Goal: Task Accomplishment & Management: Manage account settings

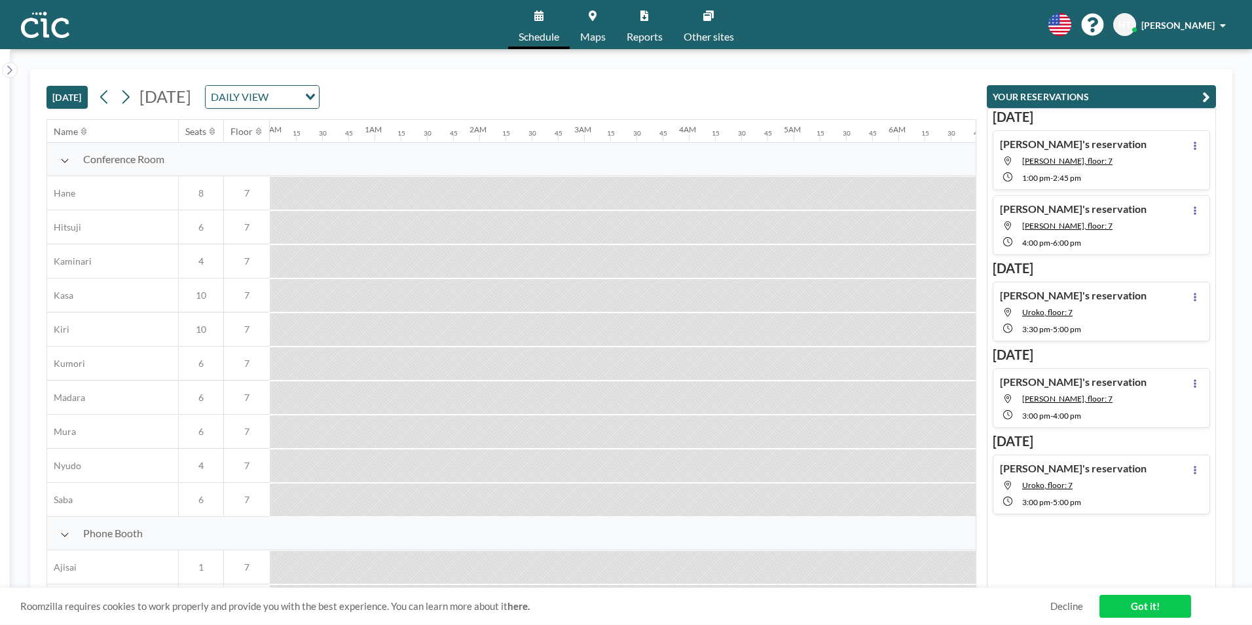
scroll to position [0, 1309]
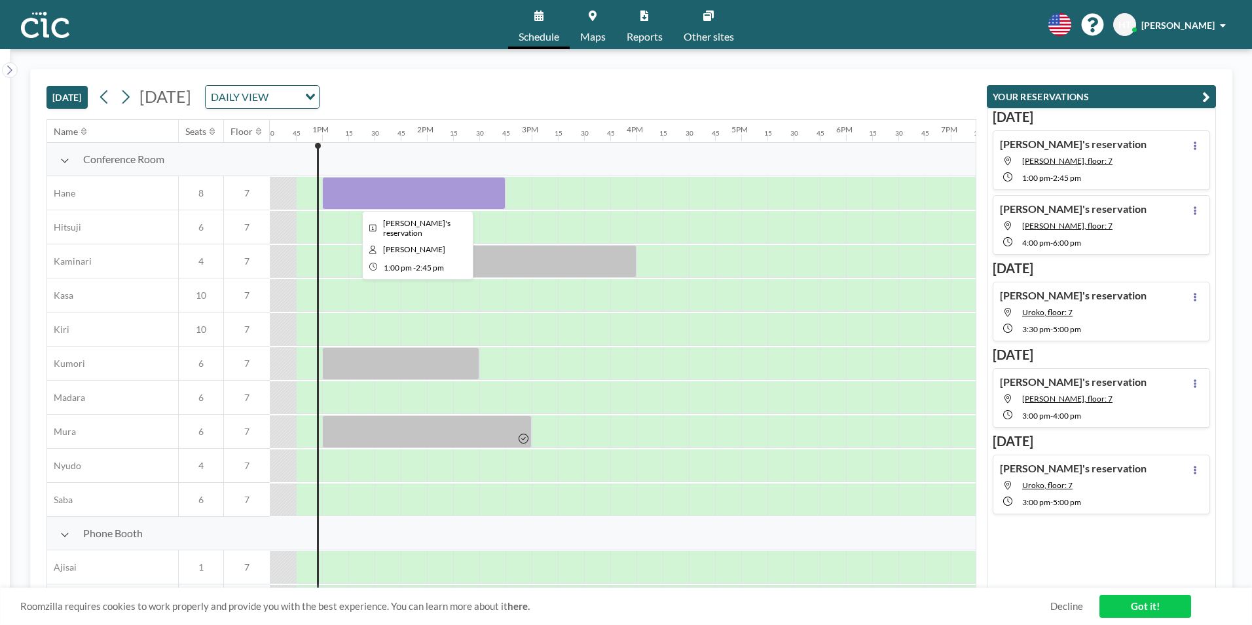
click at [354, 194] on div at bounding box center [413, 193] width 183 height 33
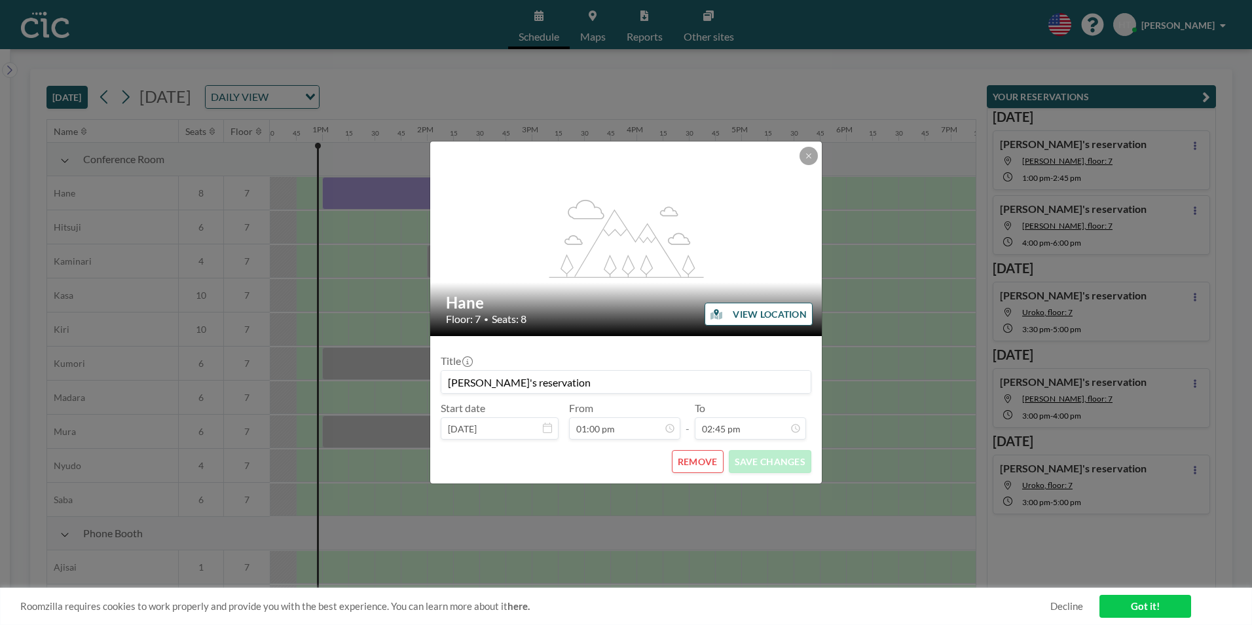
click at [674, 469] on button "REMOVE" at bounding box center [698, 461] width 52 height 23
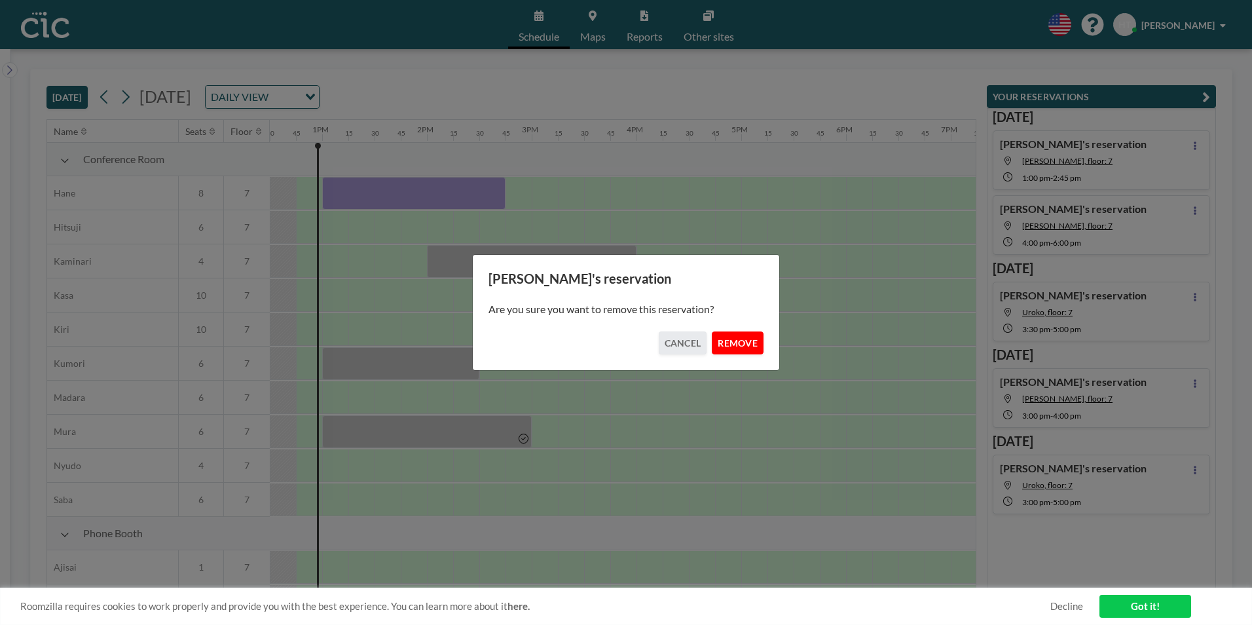
click at [725, 352] on button "REMOVE" at bounding box center [738, 342] width 52 height 23
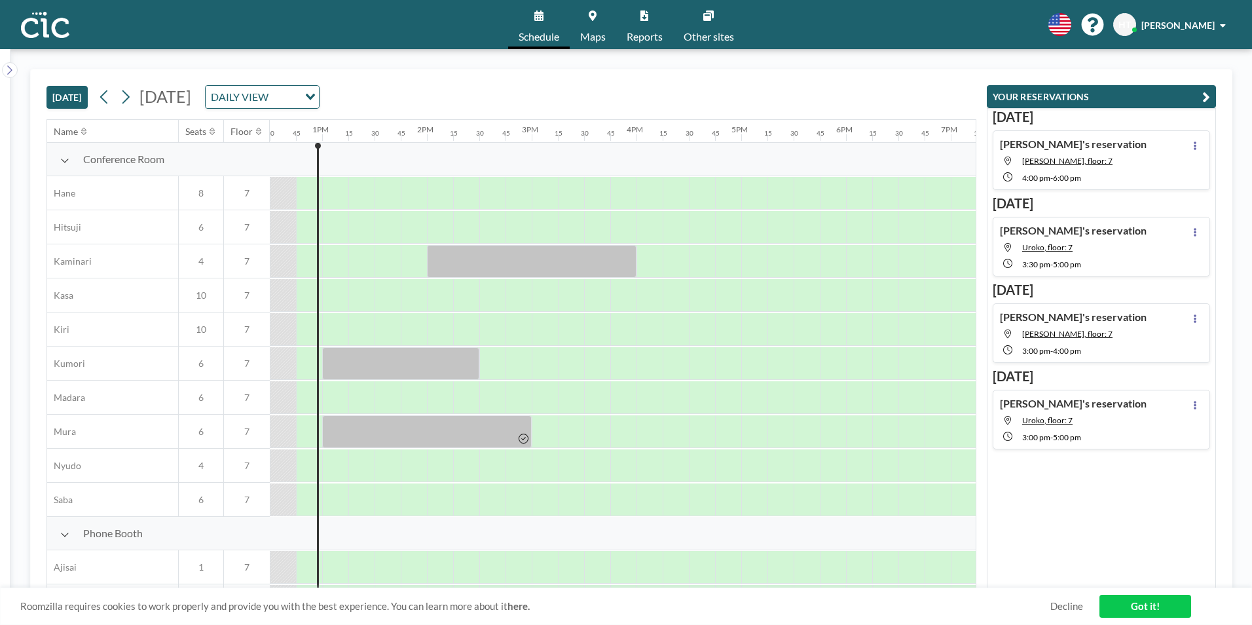
click at [1080, 252] on div "[PERSON_NAME]'s reservation [PERSON_NAME], floor: 7 3:30 PM - 5:00 PM" at bounding box center [1073, 246] width 147 height 45
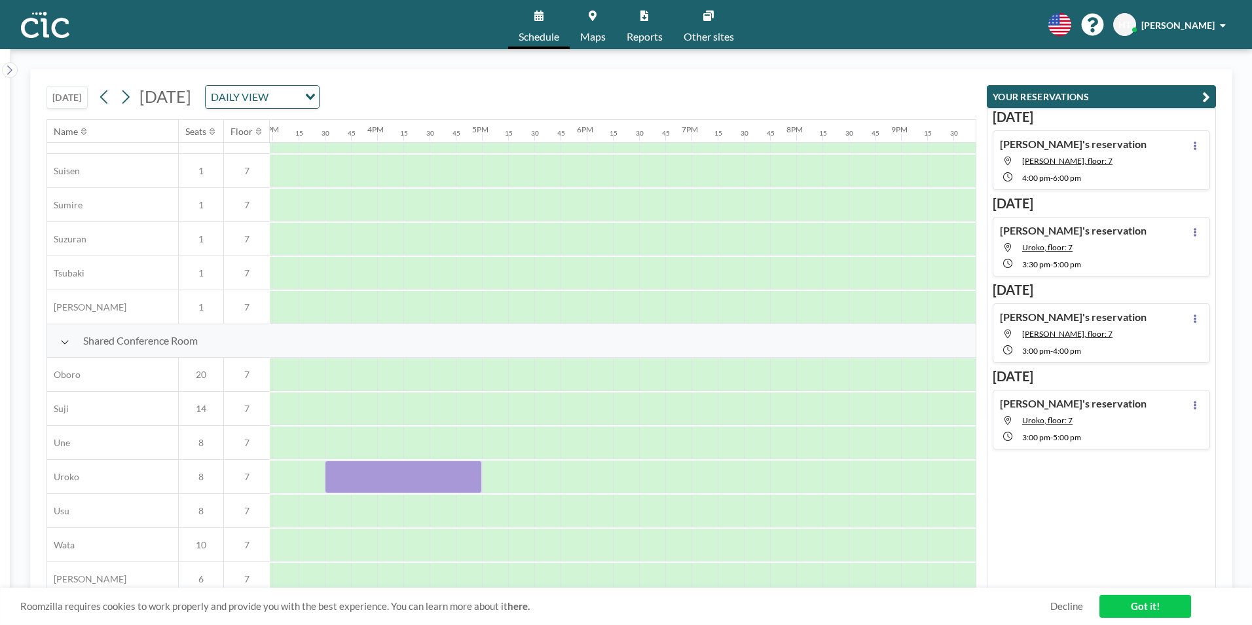
scroll to position [785, 1597]
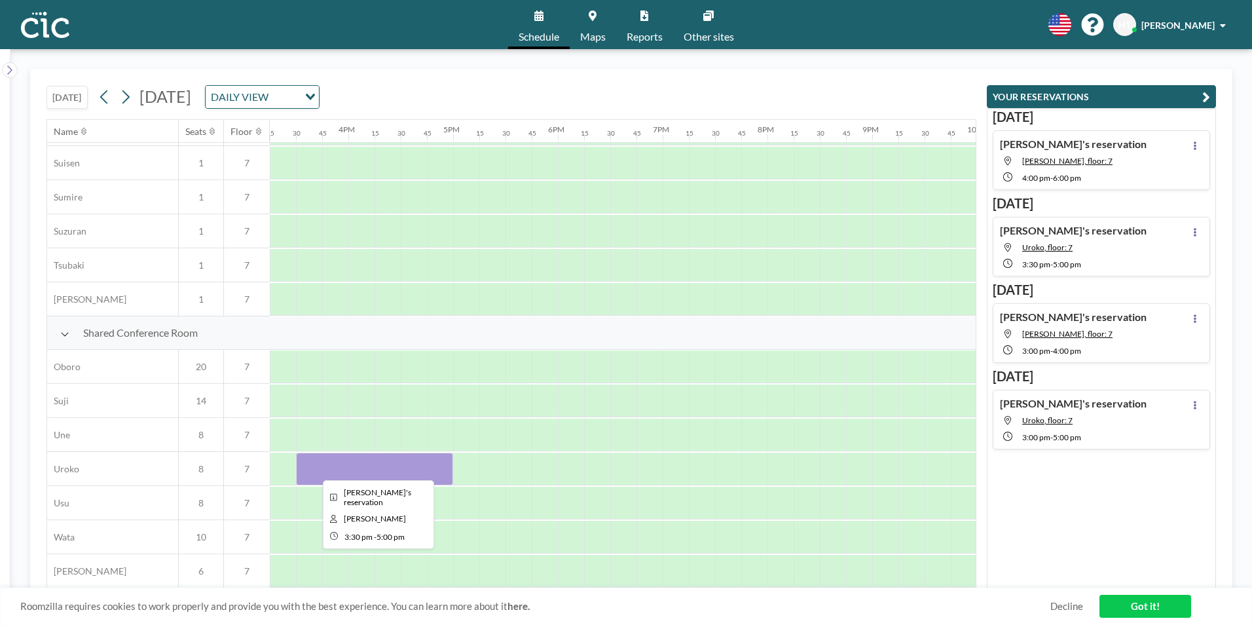
click at [371, 472] on div at bounding box center [374, 468] width 157 height 33
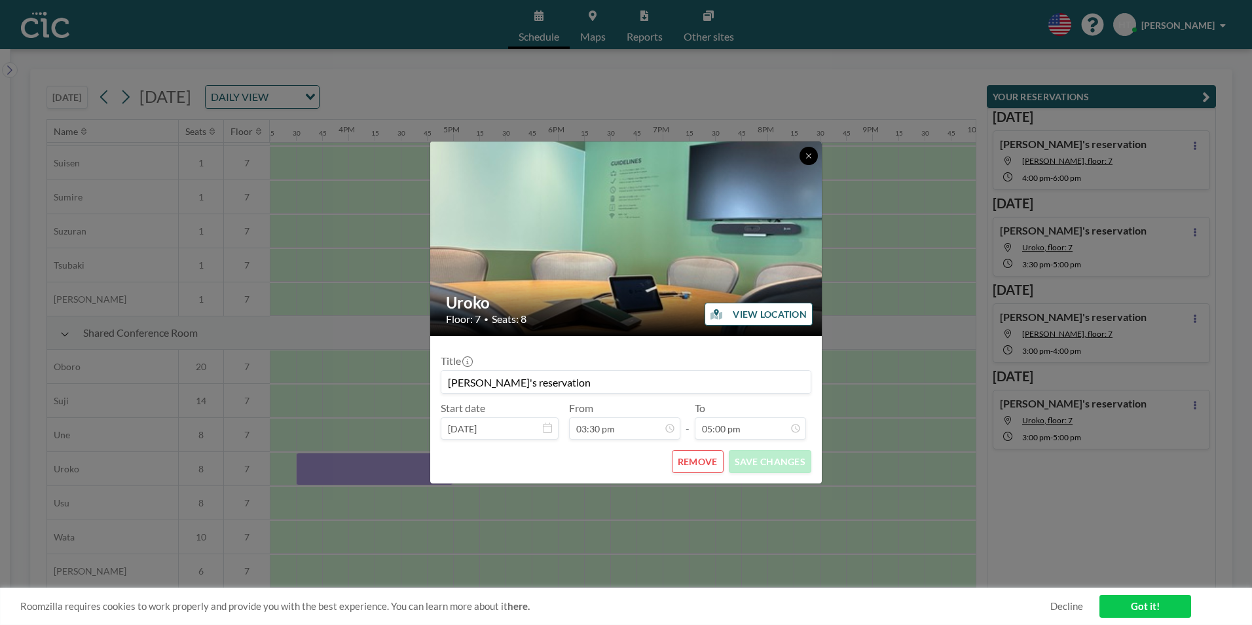
click at [803, 155] on button at bounding box center [808, 156] width 18 height 18
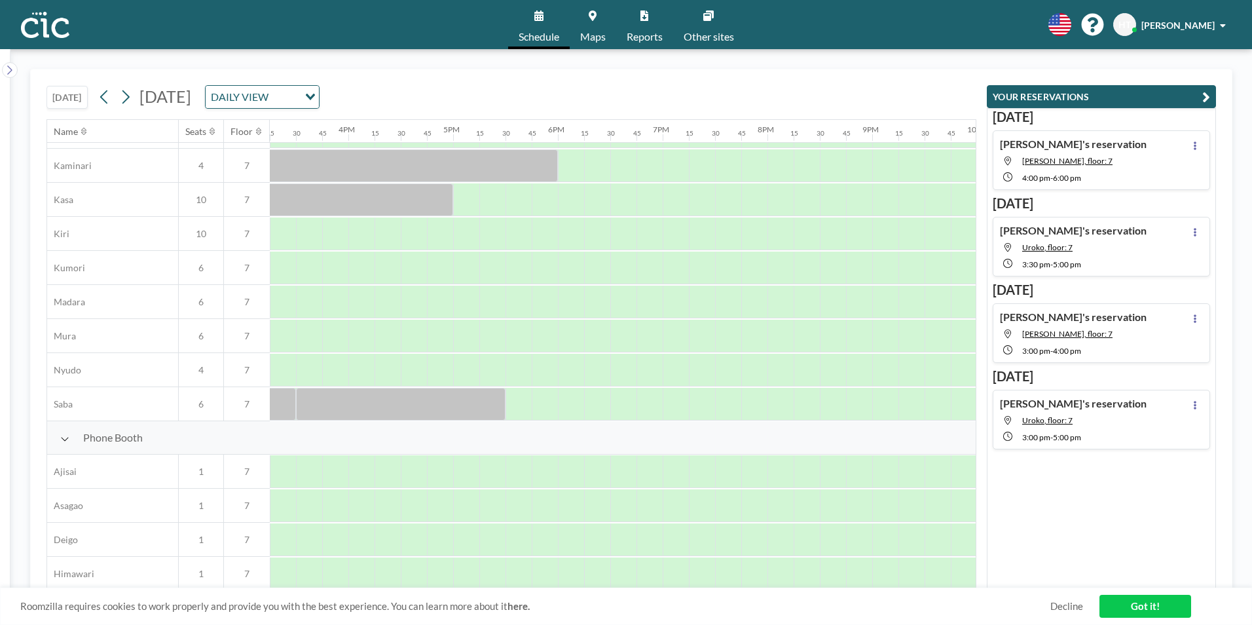
scroll to position [0, 1597]
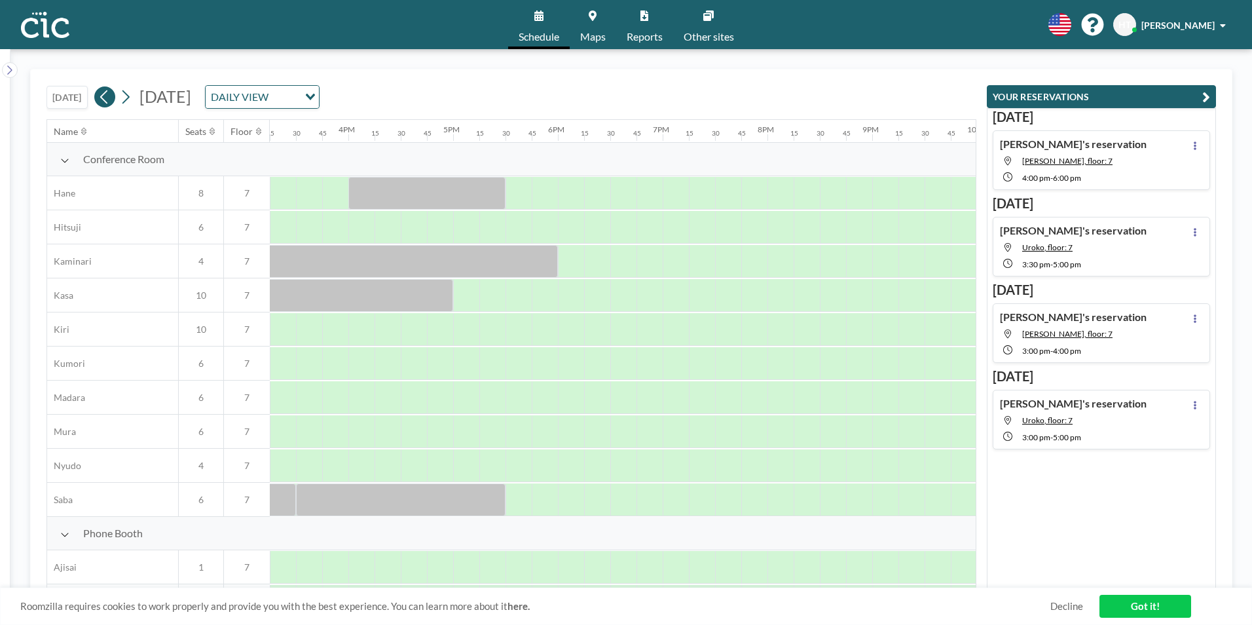
click at [108, 105] on icon at bounding box center [104, 97] width 12 height 20
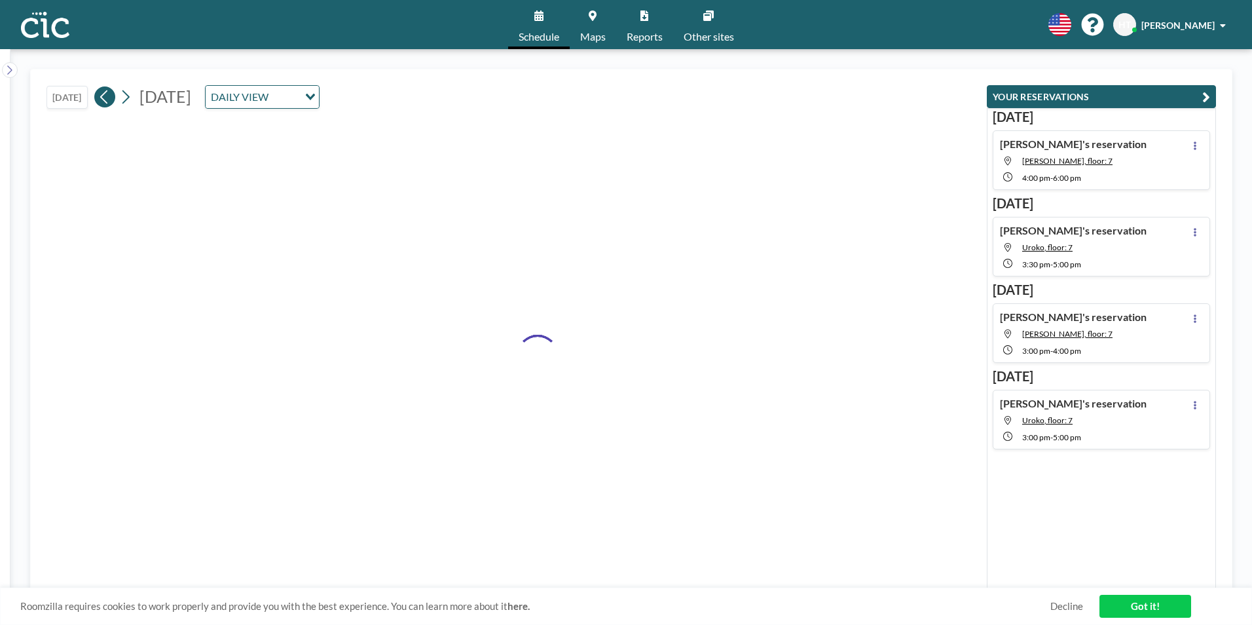
click at [108, 105] on icon at bounding box center [104, 97] width 12 height 20
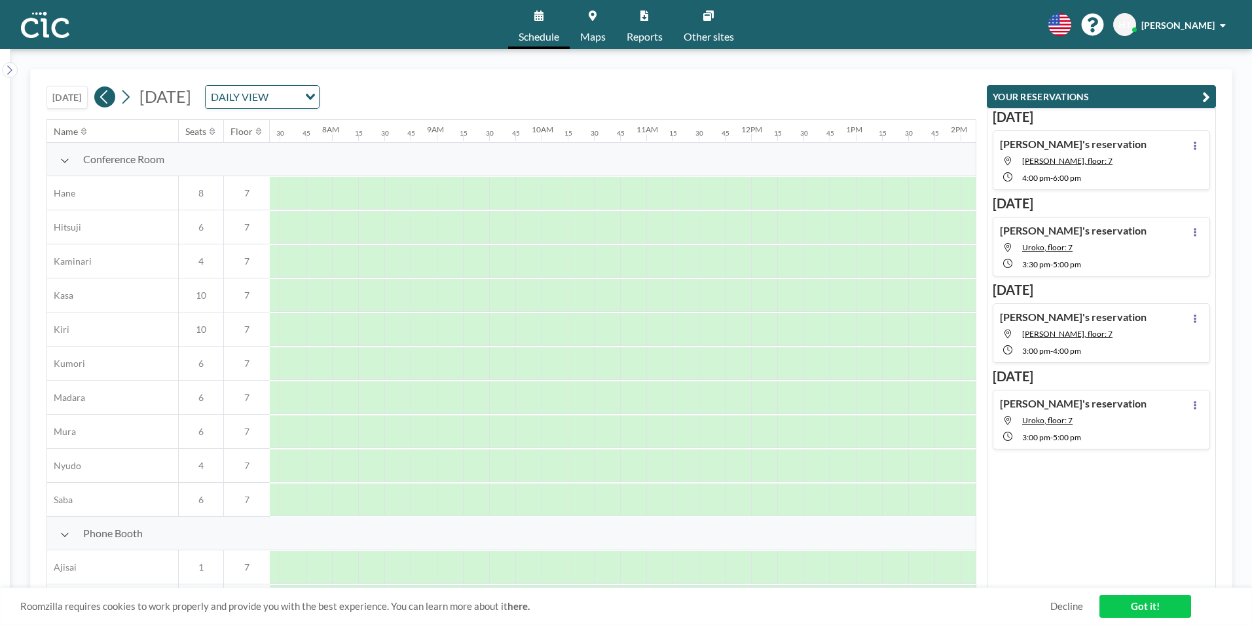
scroll to position [0, 812]
click at [108, 105] on icon at bounding box center [104, 97] width 12 height 20
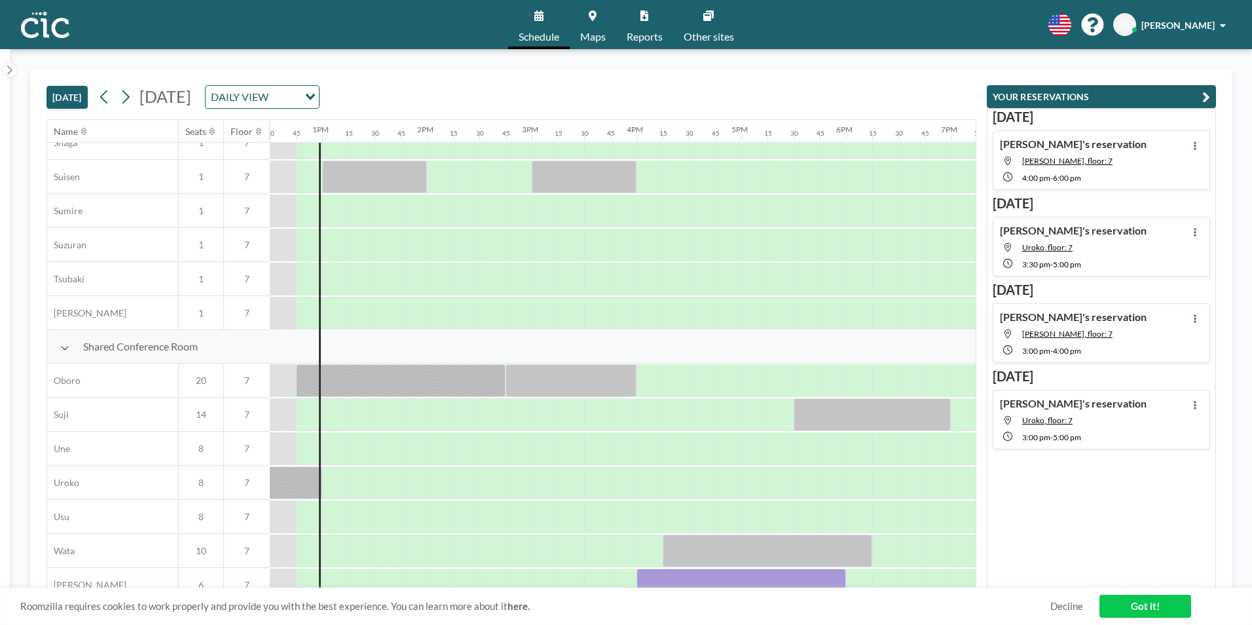
scroll to position [785, 1309]
